Goal: Task Accomplishment & Management: Use online tool/utility

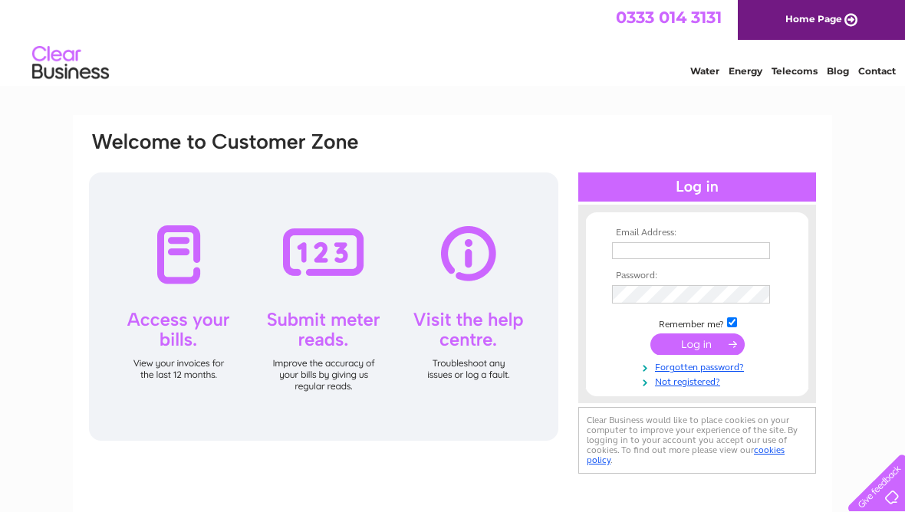
click at [656, 258] on input "text" at bounding box center [691, 250] width 158 height 17
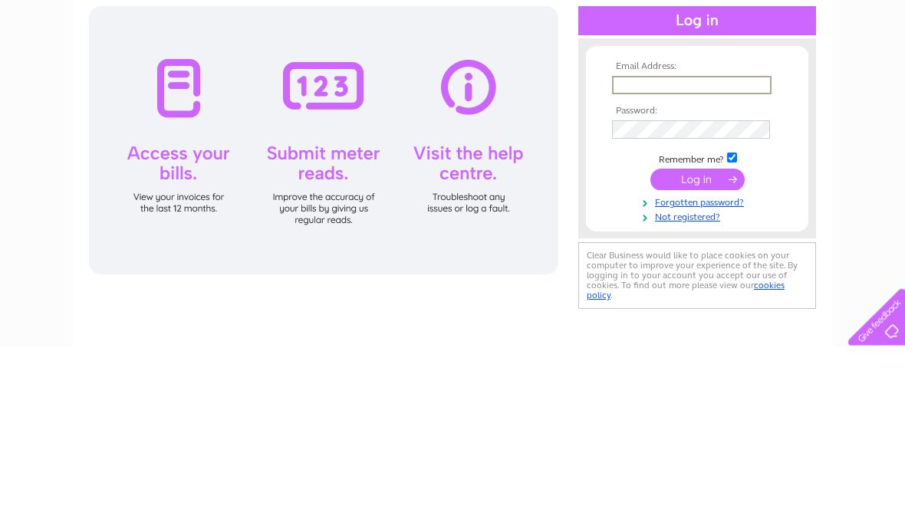
type input "[EMAIL_ADDRESS][DOMAIN_NAME]"
click at [697, 335] on input "submit" at bounding box center [697, 345] width 94 height 21
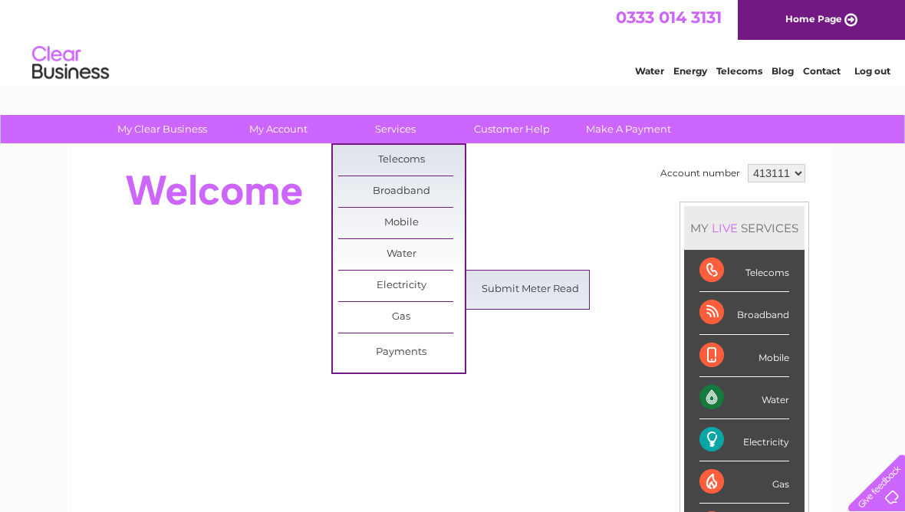
click at [514, 291] on link "Submit Meter Read" at bounding box center [530, 289] width 126 height 31
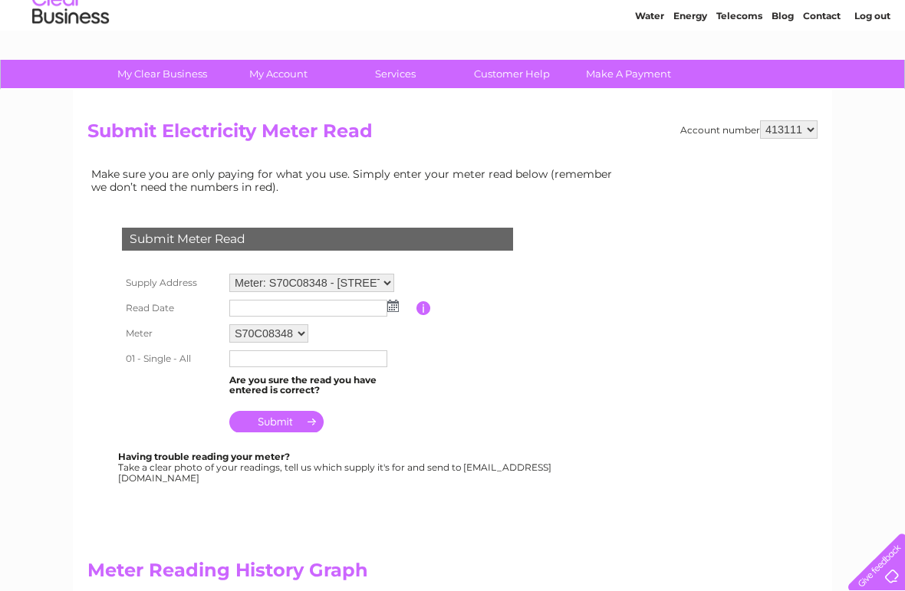
scroll to position [57, 0]
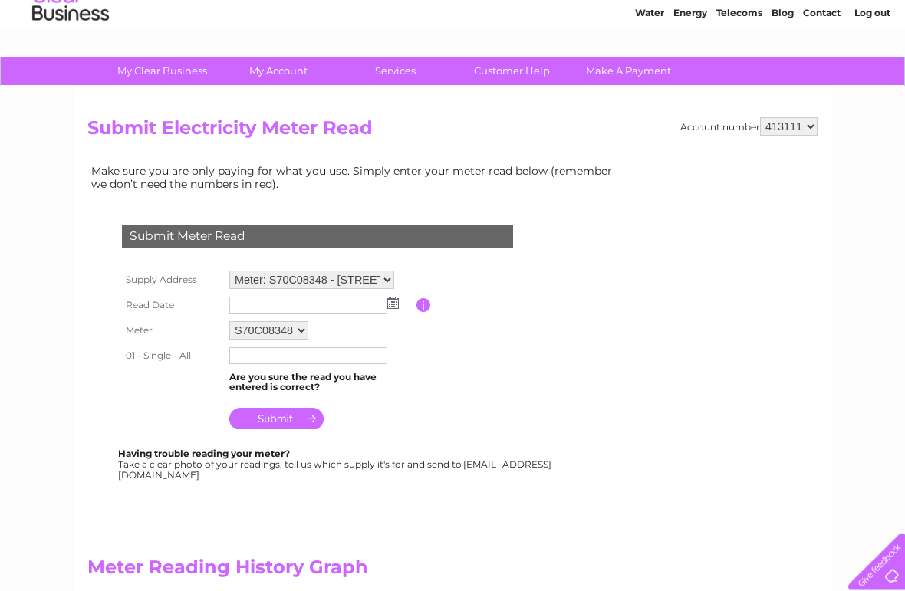
click at [387, 309] on img at bounding box center [392, 303] width 11 height 12
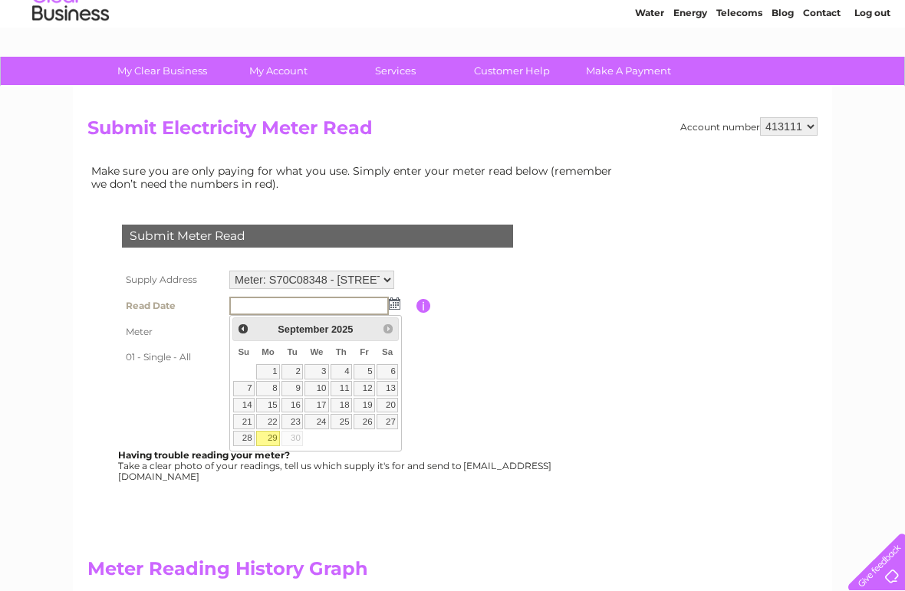
click at [278, 436] on link "29" at bounding box center [268, 438] width 24 height 15
type input "2025/09/29"
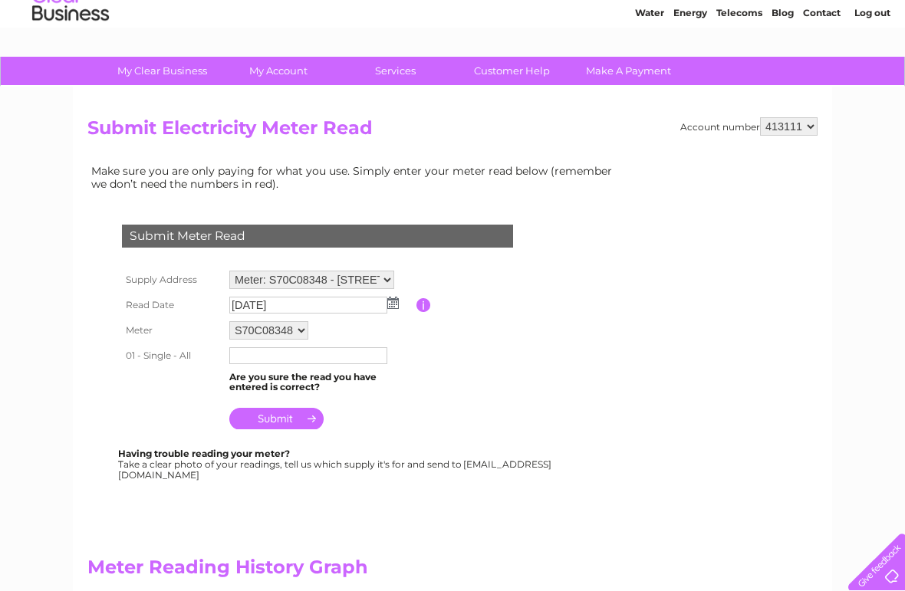
click at [339, 358] on input "text" at bounding box center [308, 355] width 158 height 17
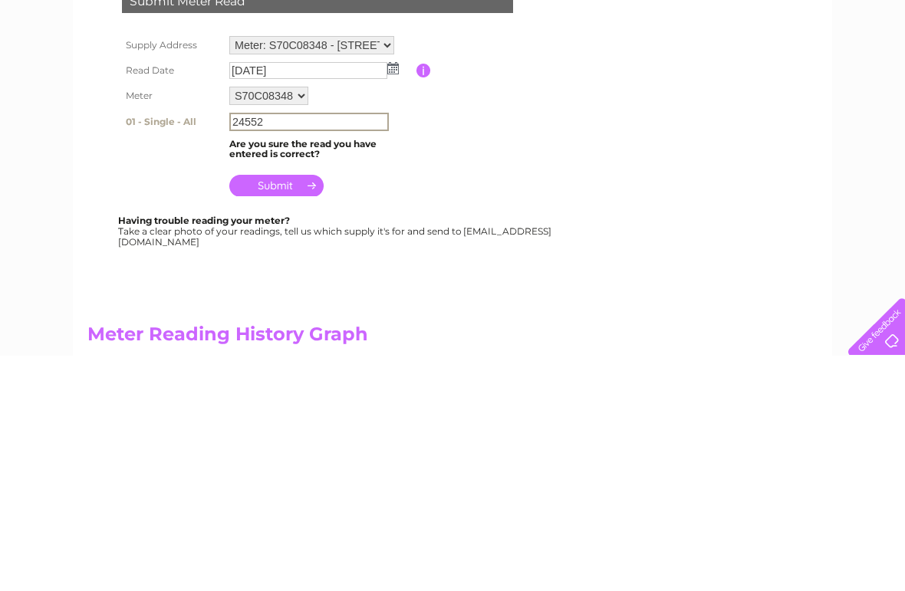
type input "24552"
click at [278, 410] on input "submit" at bounding box center [276, 420] width 94 height 21
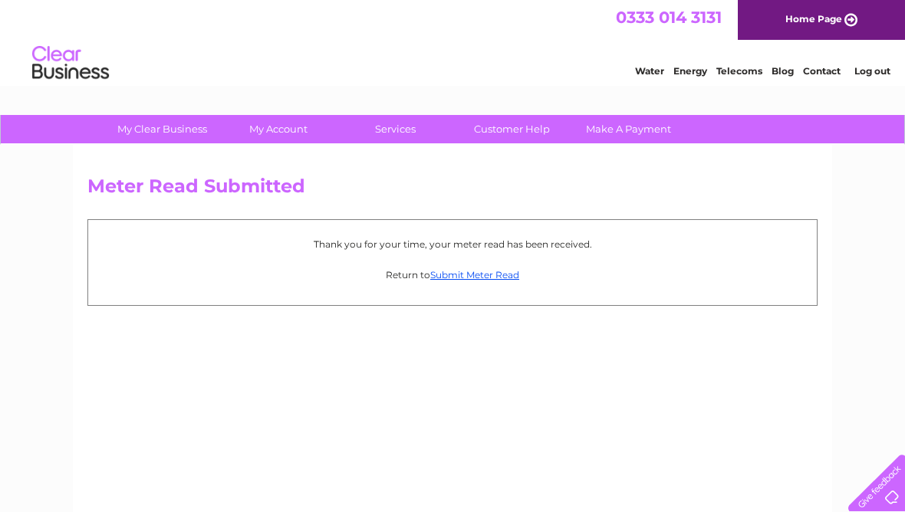
click at [389, 373] on div "Meter Read Submitted Thank you for your time, your meter read has been received…" at bounding box center [452, 359] width 759 height 429
